Goal: Task Accomplishment & Management: Complete application form

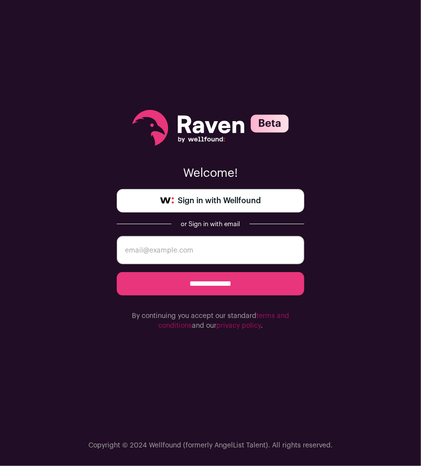
click at [210, 196] on span "Sign in with Wellfound" at bounding box center [219, 201] width 83 height 12
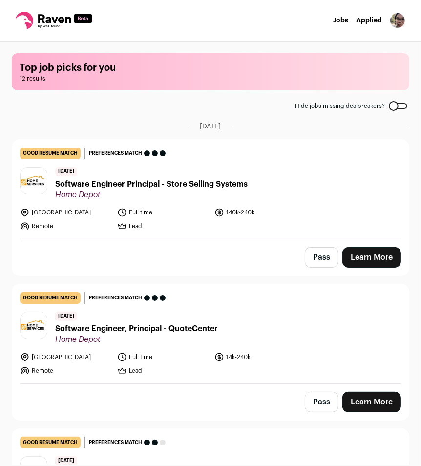
click at [375, 267] on link "Learn More" at bounding box center [371, 257] width 59 height 20
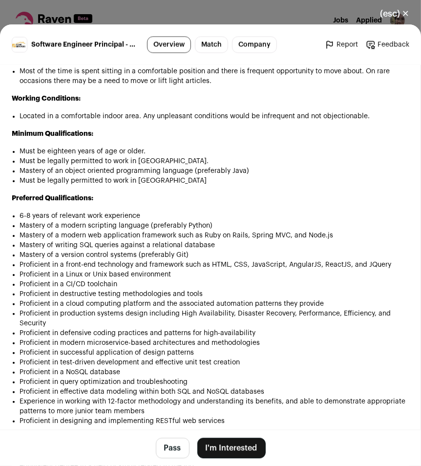
scroll to position [1150, 0]
click at [235, 447] on button "I'm Interested" at bounding box center [231, 447] width 68 height 20
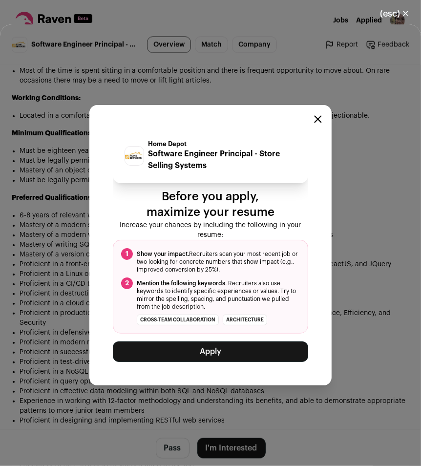
click at [229, 351] on button "Apply" at bounding box center [210, 351] width 195 height 20
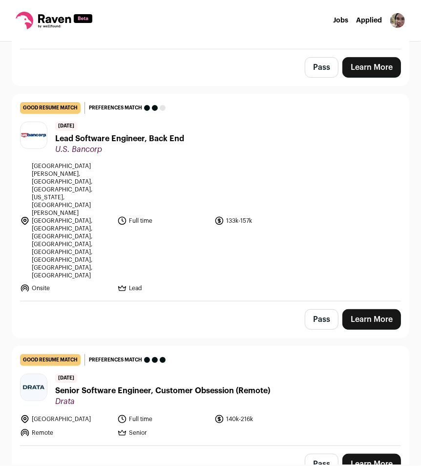
scroll to position [0, 0]
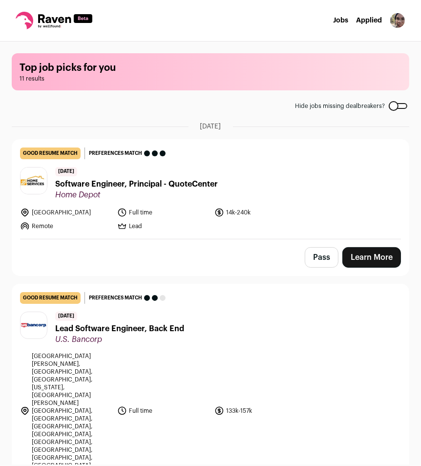
click at [361, 267] on link "Learn More" at bounding box center [371, 257] width 59 height 20
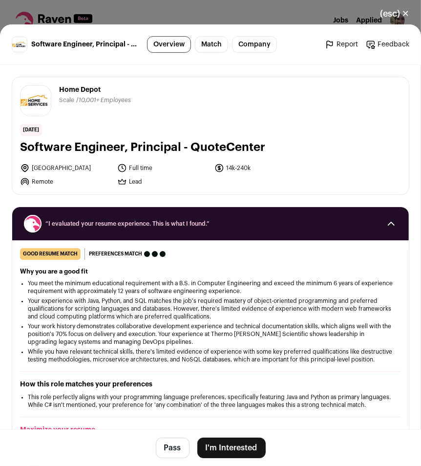
scroll to position [1150, 0]
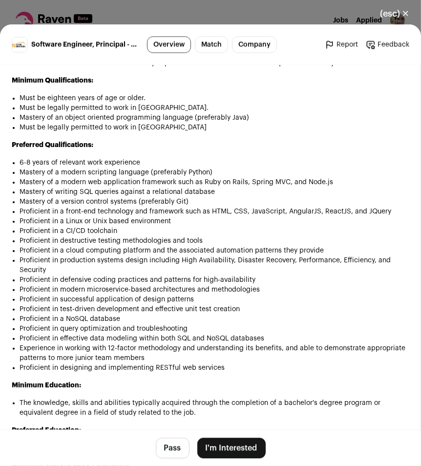
drag, startPoint x: 226, startPoint y: 446, endPoint x: 180, endPoint y: 281, distance: 171.4
click at [225, 440] on button "I'm Interested" at bounding box center [231, 447] width 68 height 20
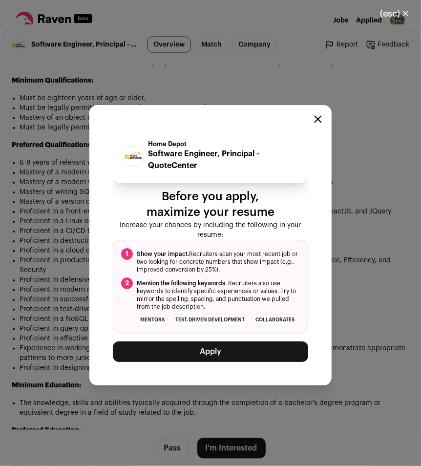
click at [224, 361] on button "Apply" at bounding box center [210, 351] width 195 height 20
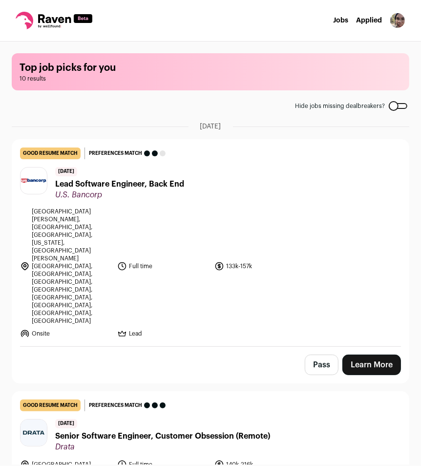
click at [372, 354] on link "Learn More" at bounding box center [371, 364] width 59 height 20
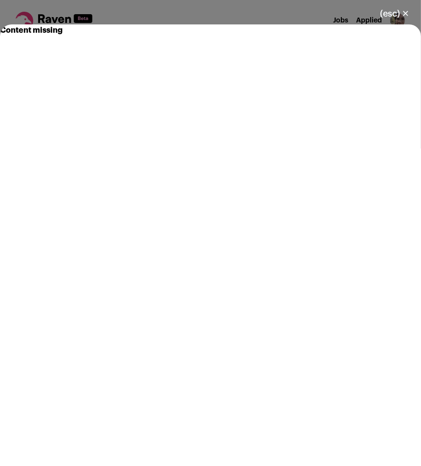
drag, startPoint x: 369, startPoint y: 46, endPoint x: 281, endPoint y: 4, distance: 97.2
click at [368, 45] on div "Content missing" at bounding box center [210, 244] width 421 height 441
click at [405, 14] on button "(esc) ✕" at bounding box center [394, 13] width 53 height 21
